Goal: Subscribe to service/newsletter

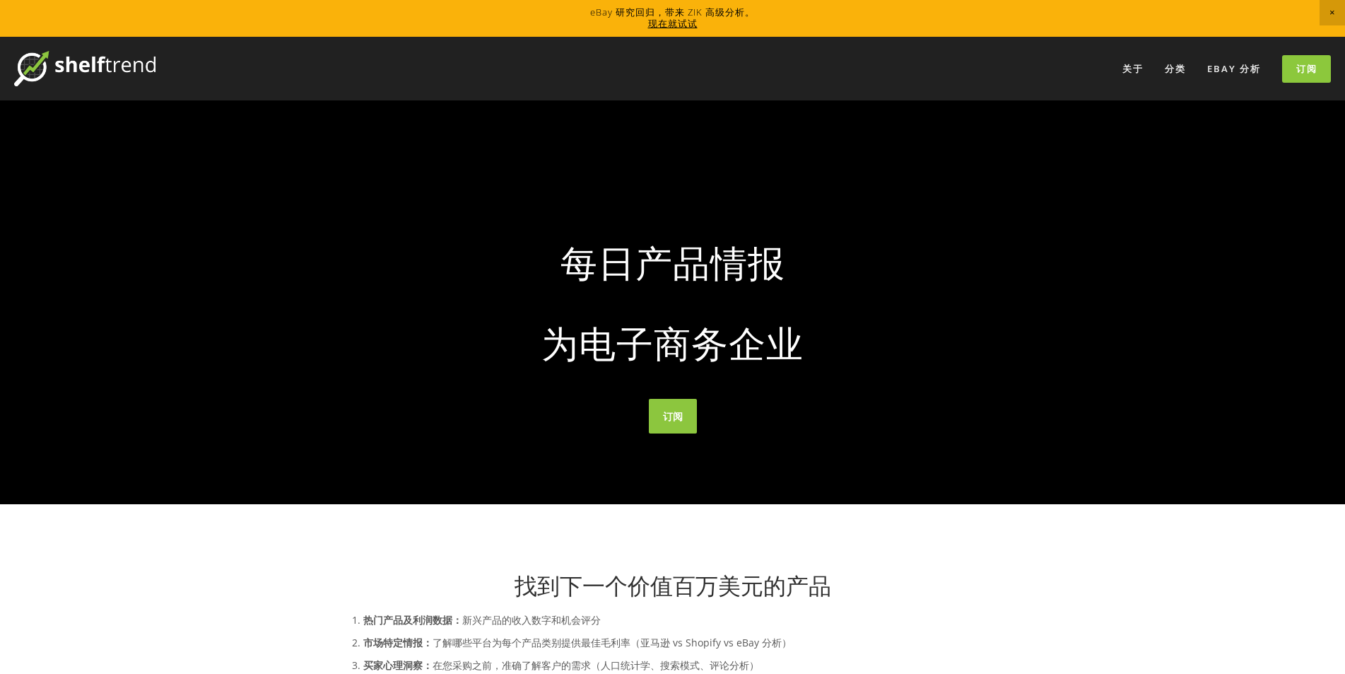
click at [585, 119] on div at bounding box center [672, 302] width 1345 height 404
click at [690, 25] on font "现在就试试" at bounding box center [672, 23] width 49 height 13
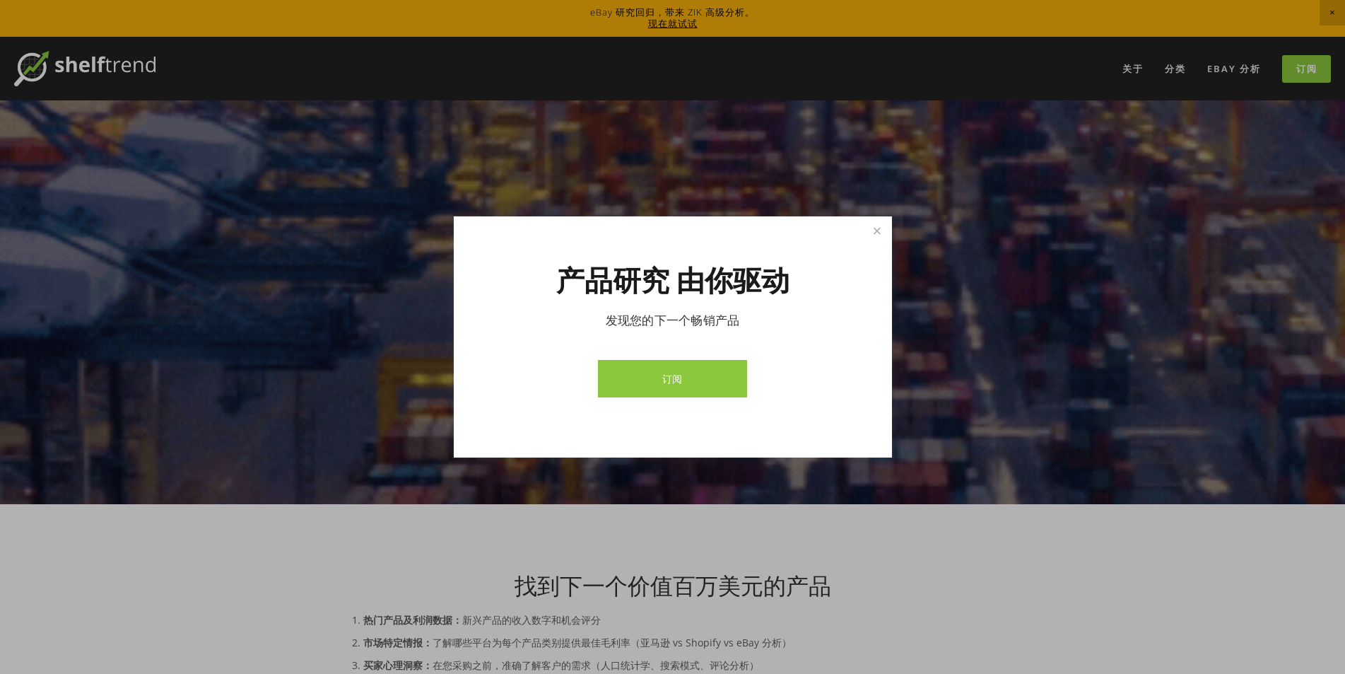
click at [667, 380] on font "订阅" at bounding box center [672, 378] width 21 height 13
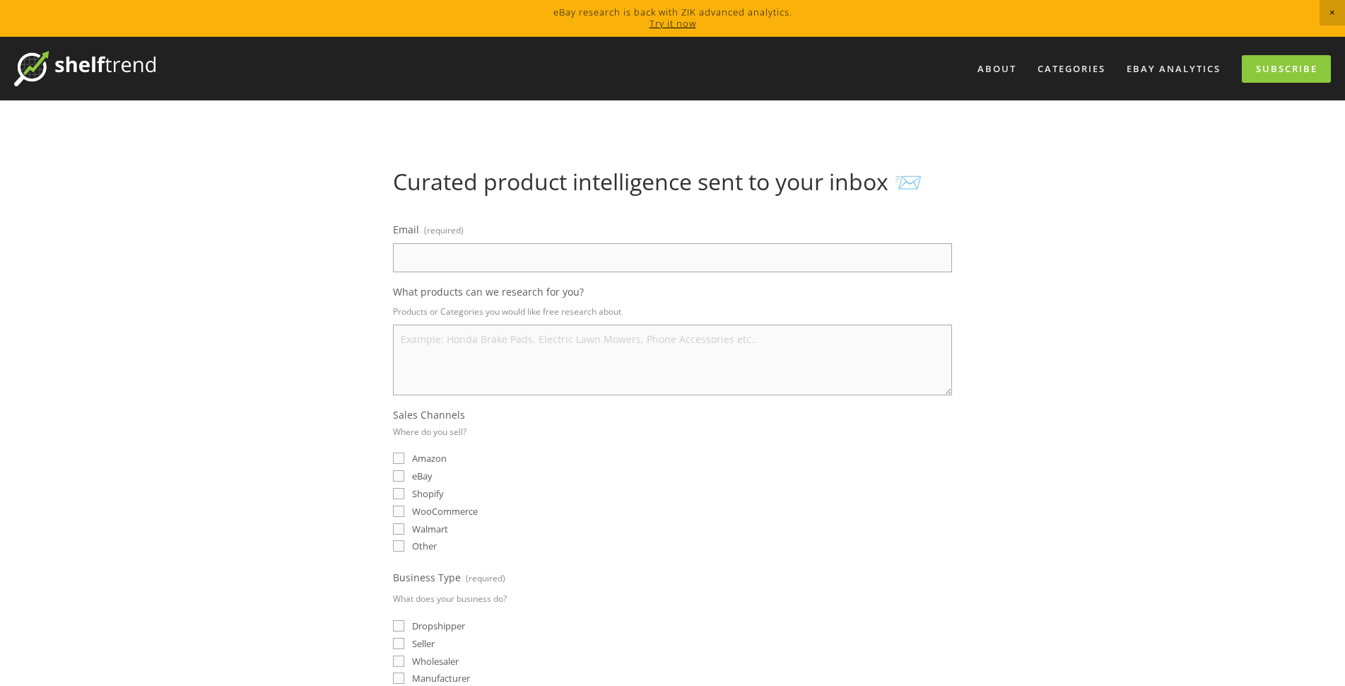
click at [499, 178] on h1 "Curated product intelligence sent to your inbox 📨" at bounding box center [672, 181] width 559 height 27
click at [510, 255] on input "Email (required)" at bounding box center [672, 257] width 559 height 29
click at [406, 477] on label "eBay" at bounding box center [413, 475] width 40 height 13
click at [404, 477] on input "eBay" at bounding box center [398, 475] width 11 height 11
checkbox input "true"
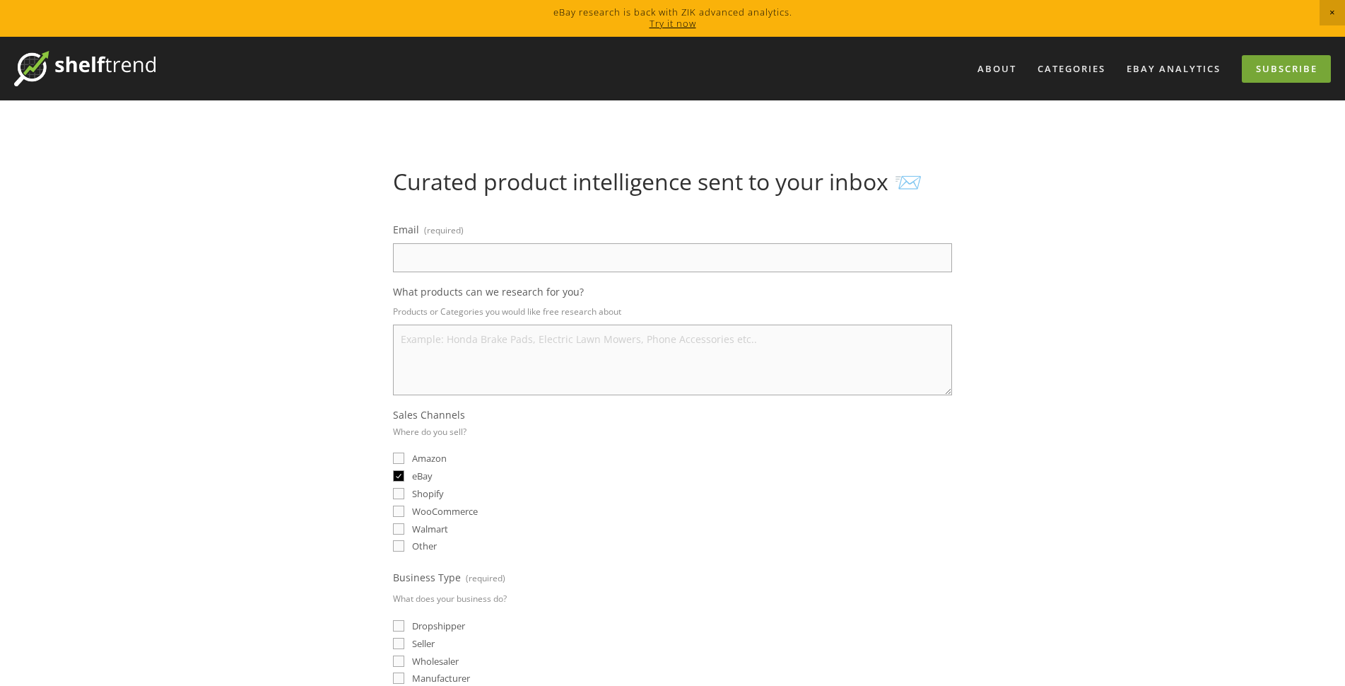
click at [1295, 74] on link "Subscribe" at bounding box center [1286, 69] width 89 height 28
click at [615, 104] on main "Curated product intelligence sent to your inbox 📨 Email (required) What product…" at bounding box center [672, 549] width 721 height 899
click at [674, 26] on link "Try it now" at bounding box center [673, 23] width 47 height 13
click at [1143, 62] on link "eBay Analytics" at bounding box center [1174, 68] width 112 height 23
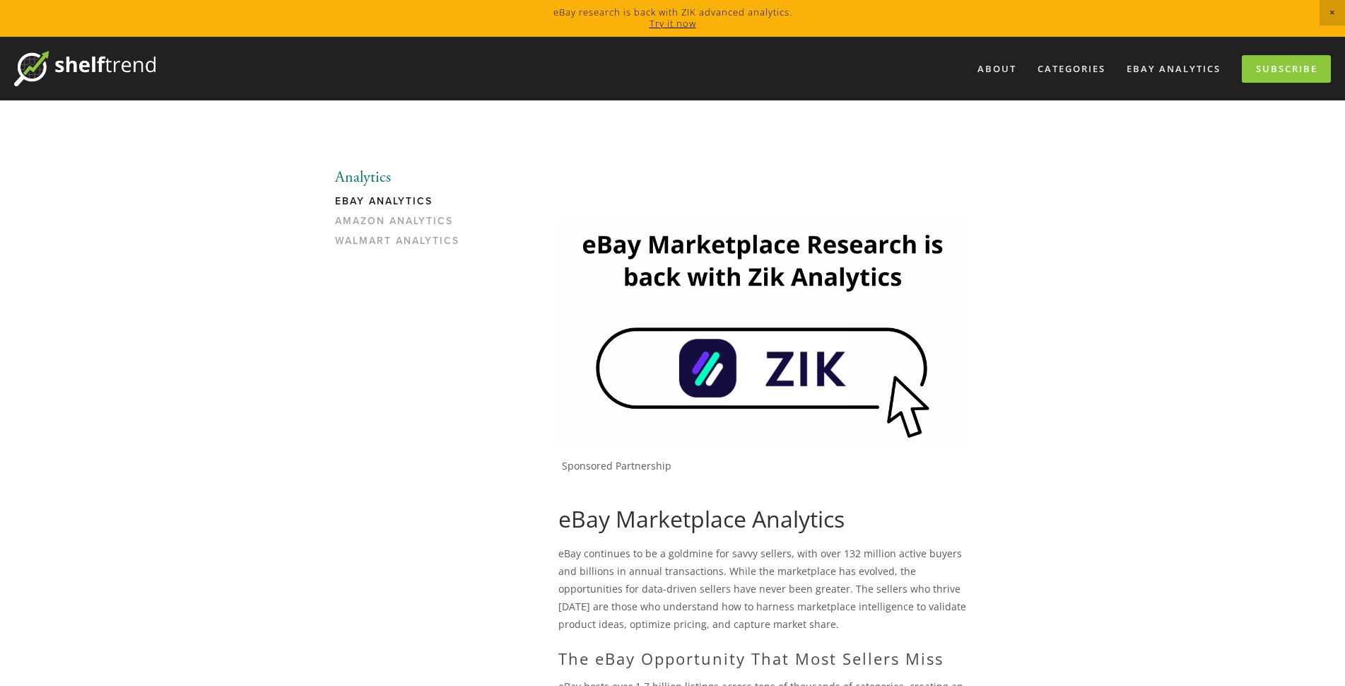
click at [703, 276] on img at bounding box center [763, 331] width 409 height 230
